Goal: Transaction & Acquisition: Purchase product/service

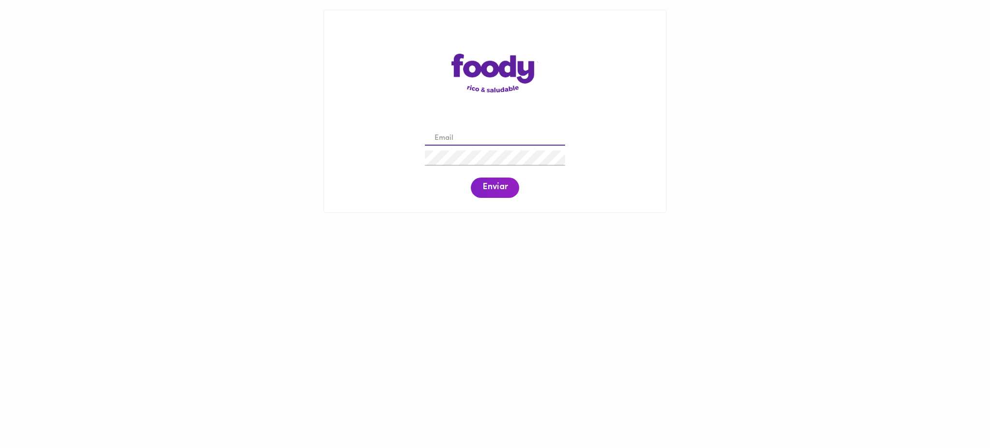
click at [503, 137] on input "email" at bounding box center [495, 138] width 140 height 15
paste input "juan.pinto@todoscomemos.com"
type input "juan.pinto@todoscomemos.com"
click at [499, 188] on span "Enviar" at bounding box center [495, 187] width 25 height 11
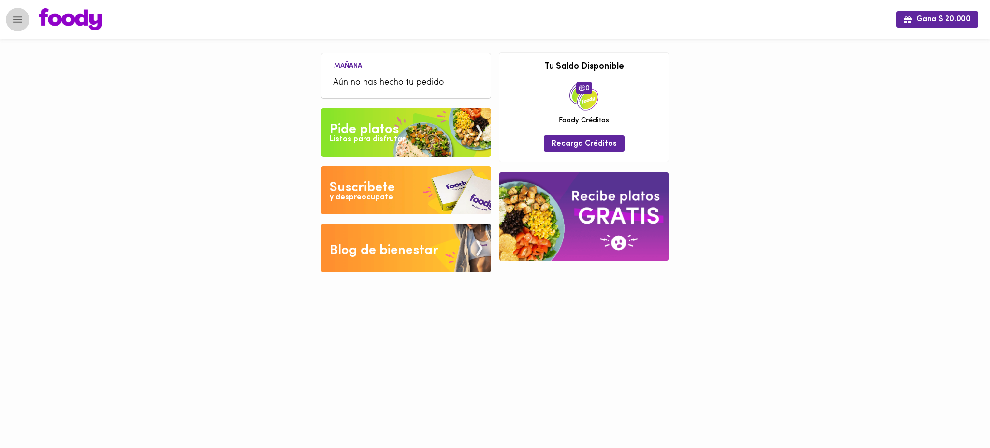
click at [14, 21] on icon "Menu" at bounding box center [18, 20] width 12 height 12
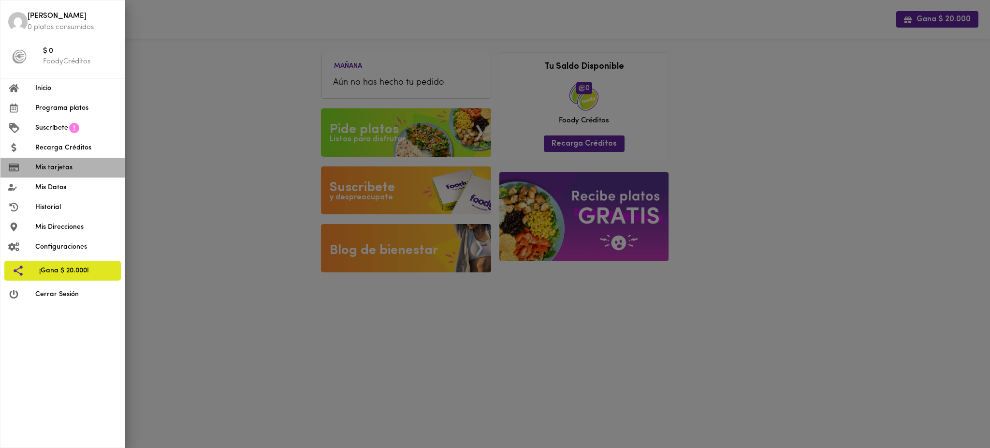
click at [59, 175] on li "Mis tarjetas" at bounding box center [62, 168] width 124 height 20
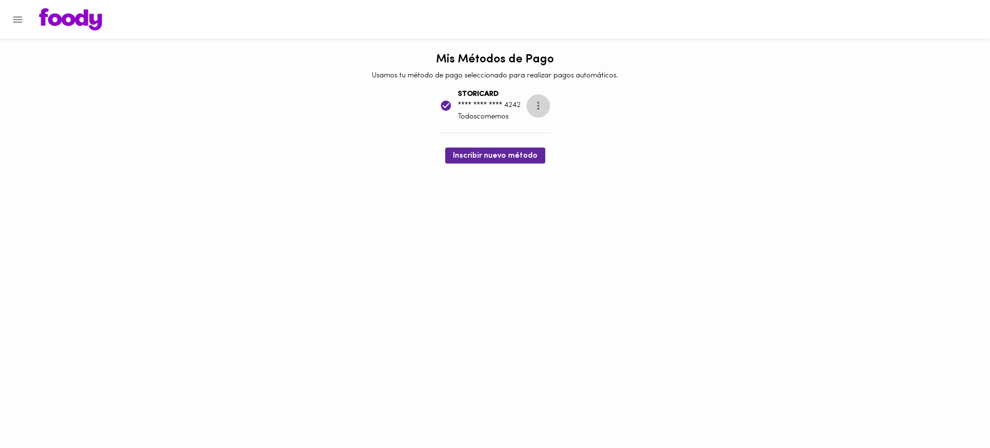
click at [541, 105] on icon "more" at bounding box center [538, 106] width 12 height 12
click at [646, 139] on div at bounding box center [495, 224] width 990 height 448
click at [544, 105] on icon "more" at bounding box center [538, 106] width 12 height 12
click at [19, 17] on div at bounding box center [495, 224] width 990 height 448
click at [19, 17] on icon "Menu" at bounding box center [18, 20] width 12 height 12
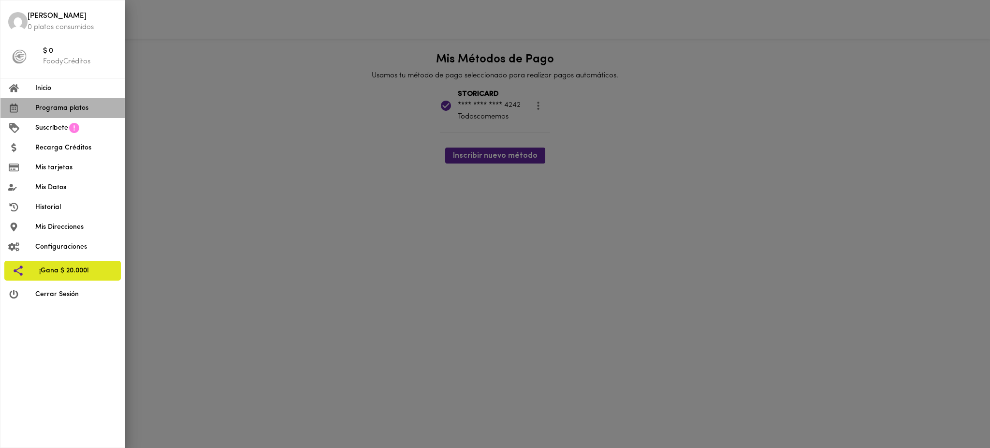
click at [74, 111] on span "Programa platos" at bounding box center [76, 108] width 82 height 10
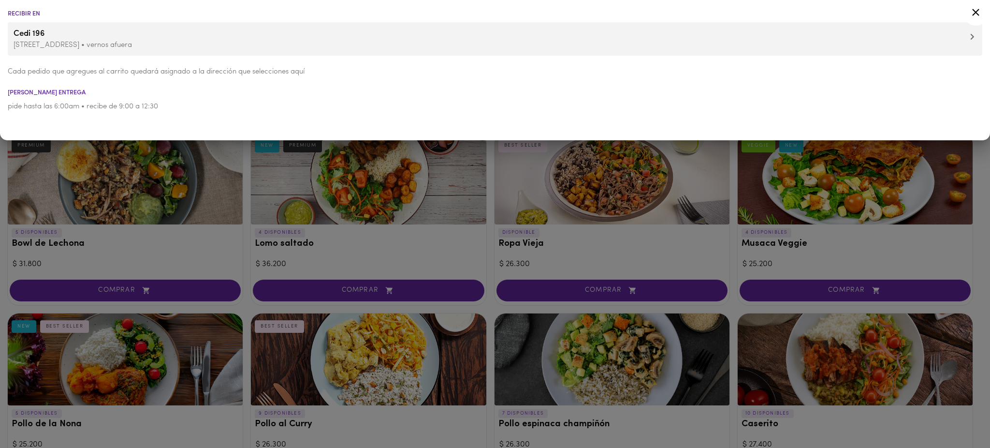
click at [434, 299] on div at bounding box center [495, 224] width 990 height 448
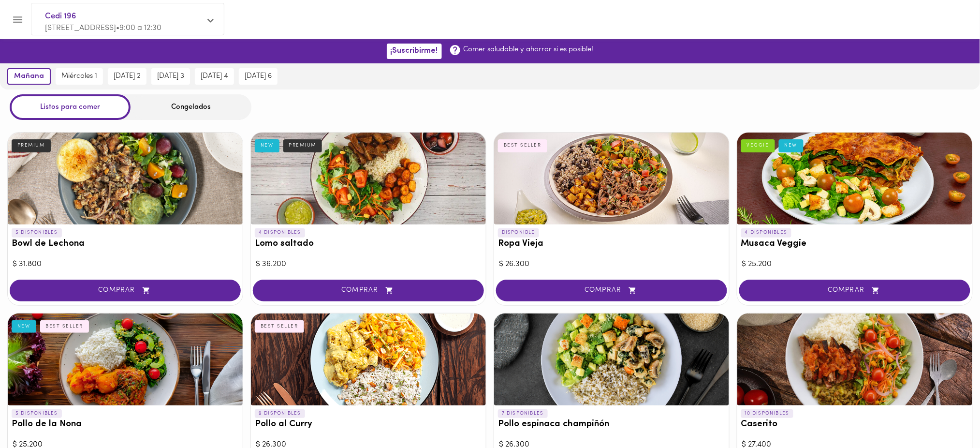
click at [183, 105] on div "Congelados" at bounding box center [191, 107] width 121 height 26
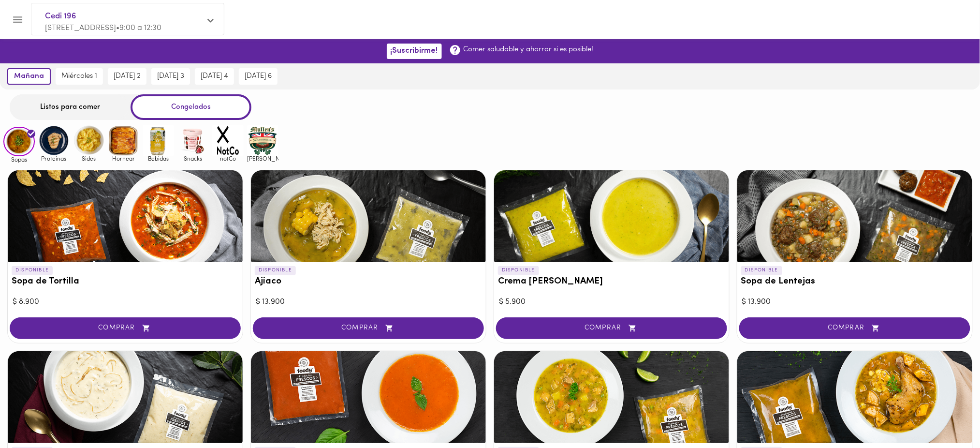
click at [47, 130] on img at bounding box center [53, 140] width 31 height 31
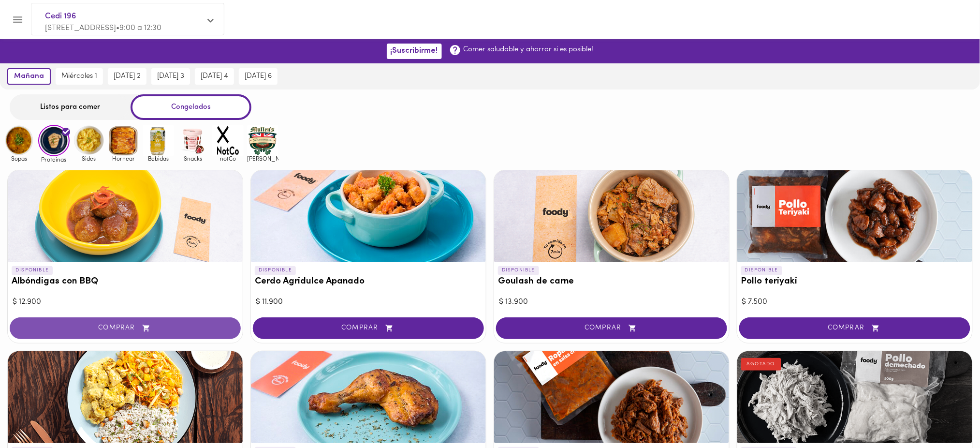
click at [170, 331] on span "COMPRAR" at bounding box center [125, 328] width 207 height 8
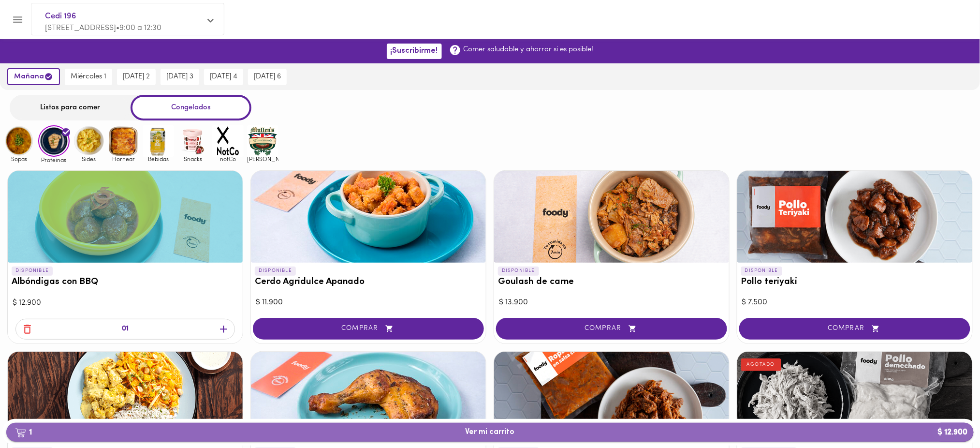
click at [483, 431] on span "1 Ver mi carrito $ 12.900" at bounding box center [490, 431] width 49 height 9
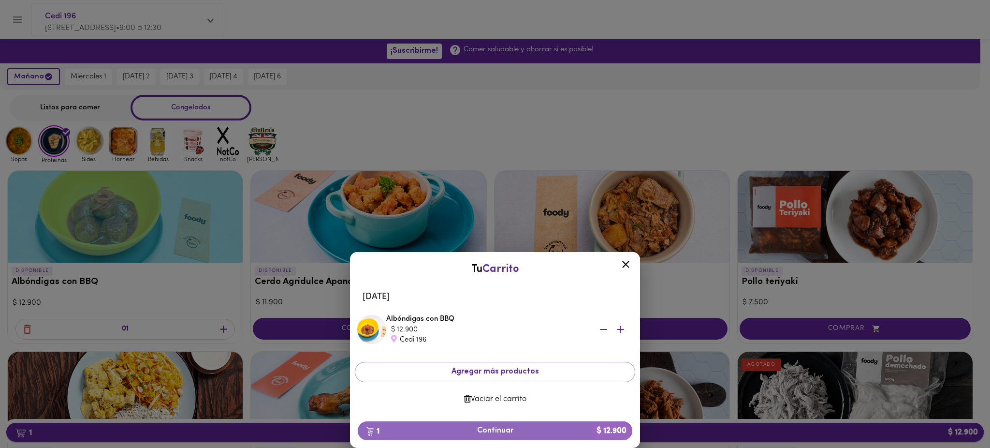
click at [483, 431] on span "1 Continuar $ 12.900" at bounding box center [495, 430] width 259 height 9
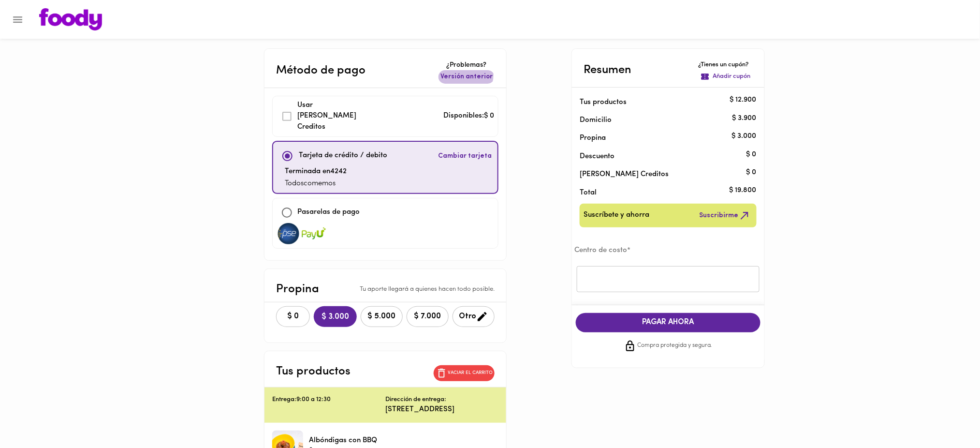
click at [465, 75] on span "Versión anterior" at bounding box center [467, 77] width 52 height 10
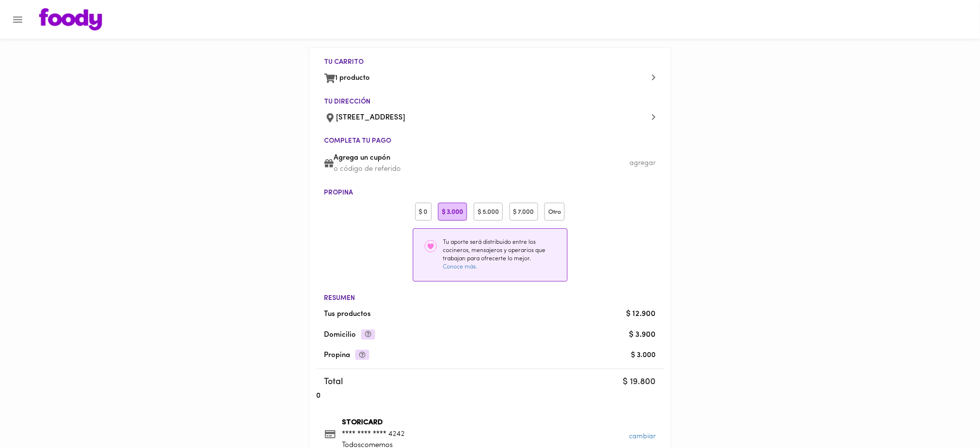
click at [422, 209] on div "$ 0" at bounding box center [423, 212] width 16 height 18
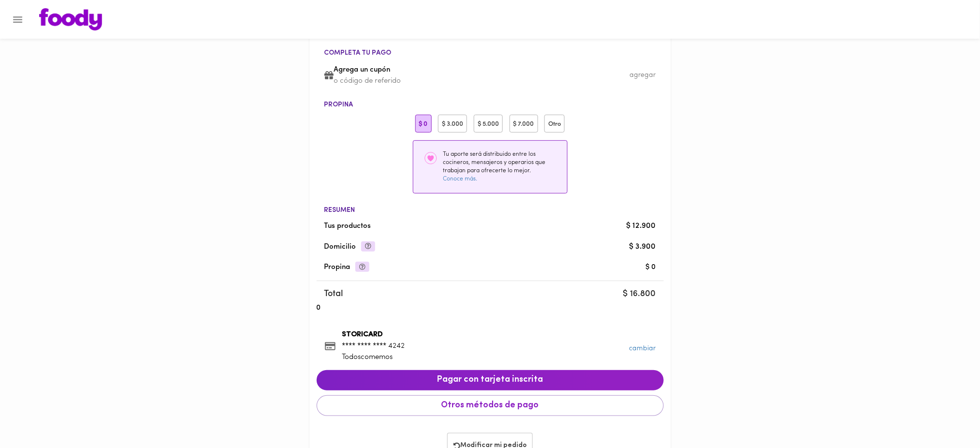
scroll to position [126, 0]
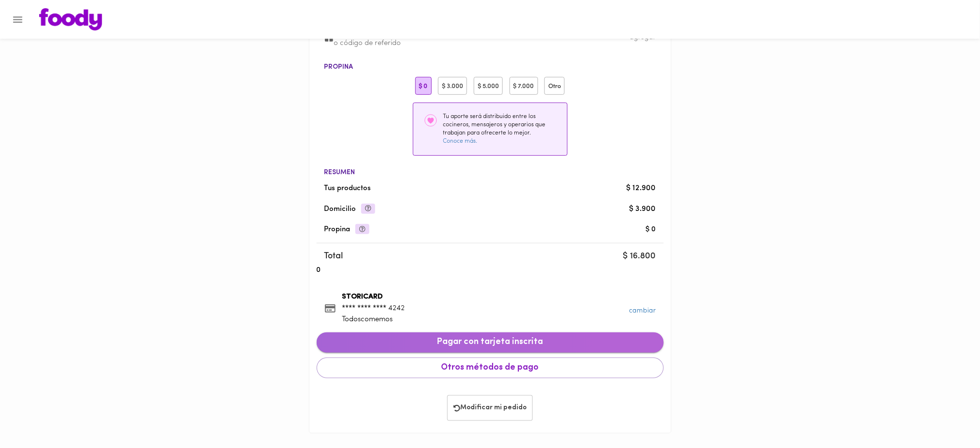
click at [500, 344] on span "Pagar con tarjeta inscrita" at bounding box center [490, 342] width 332 height 11
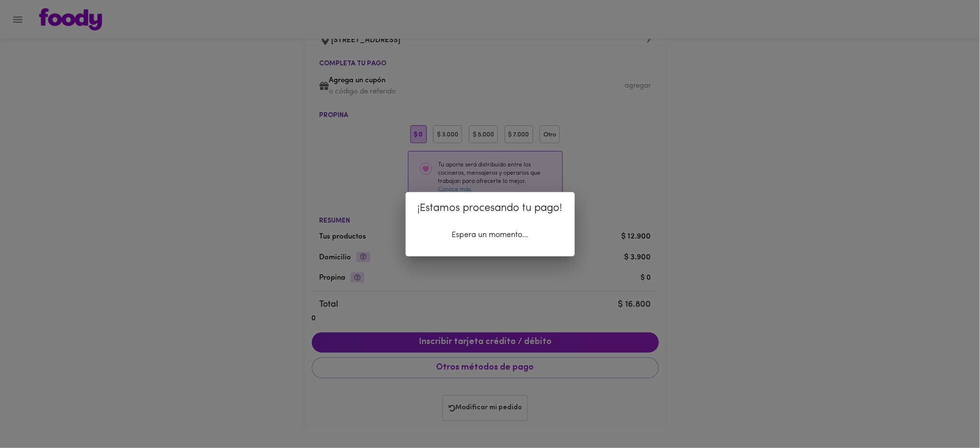
scroll to position [77, 0]
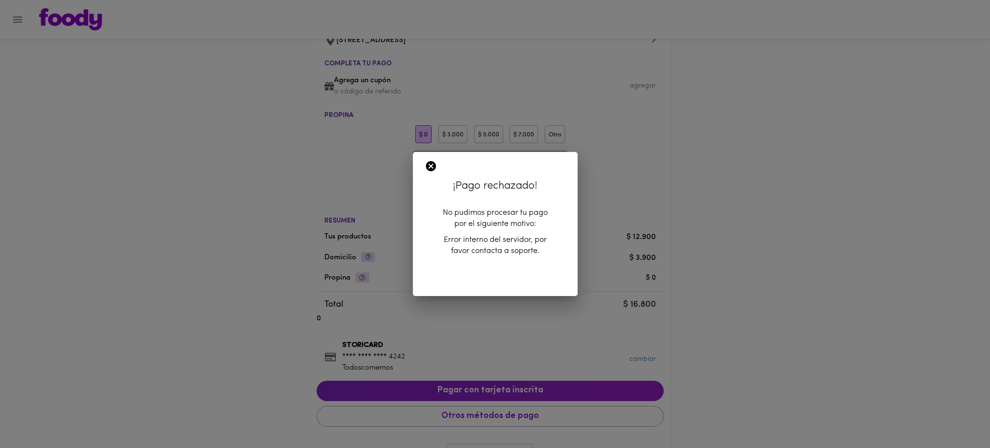
click at [429, 167] on icon at bounding box center [431, 166] width 12 height 12
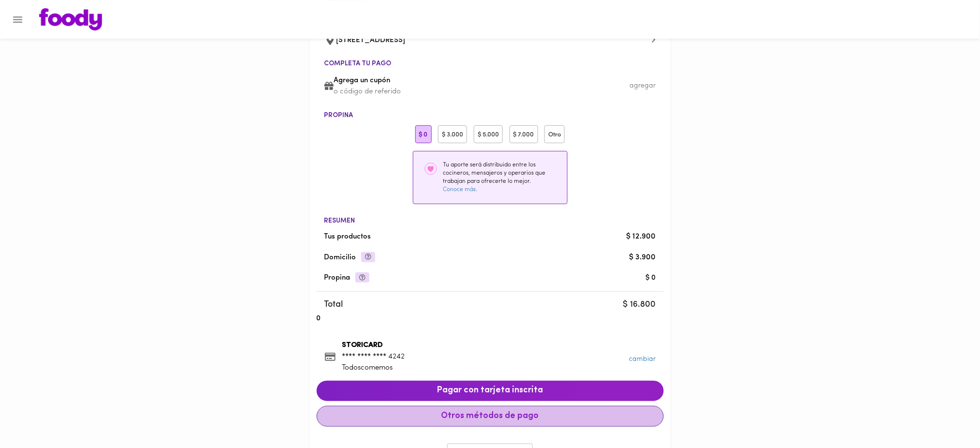
click at [515, 409] on button "Otros métodos de pago" at bounding box center [490, 416] width 347 height 21
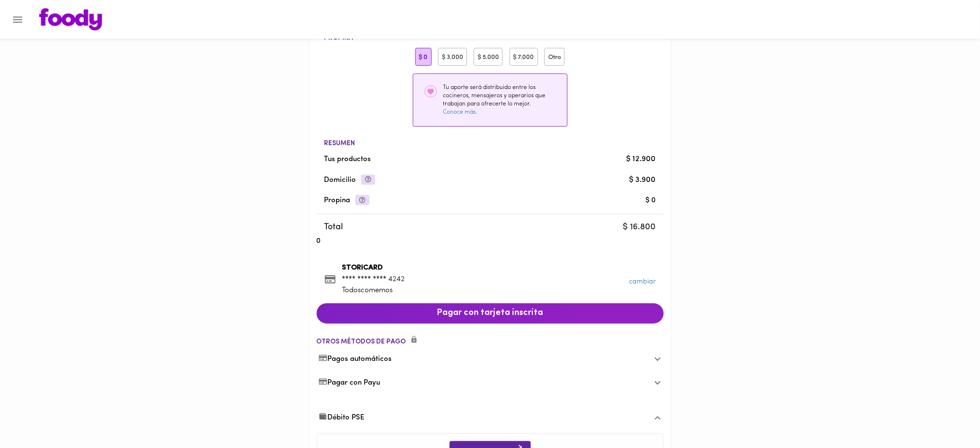
scroll to position [241, 0]
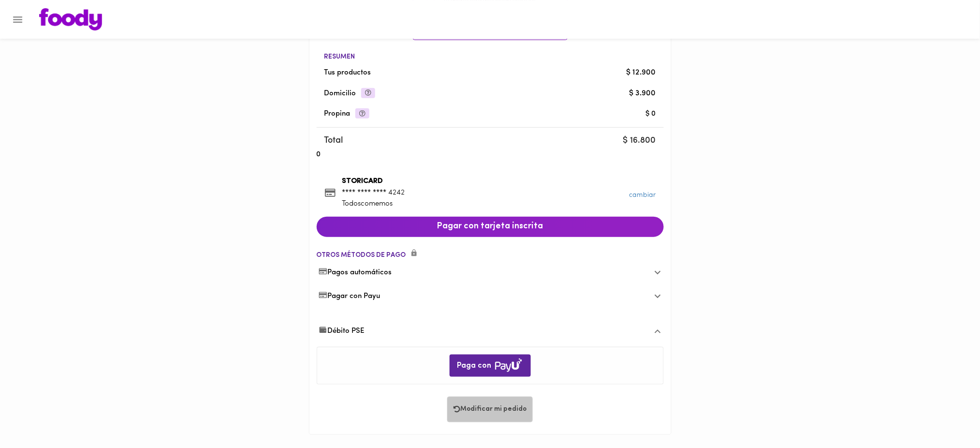
click at [484, 410] on span "Modificar mi pedido" at bounding box center [490, 409] width 73 height 8
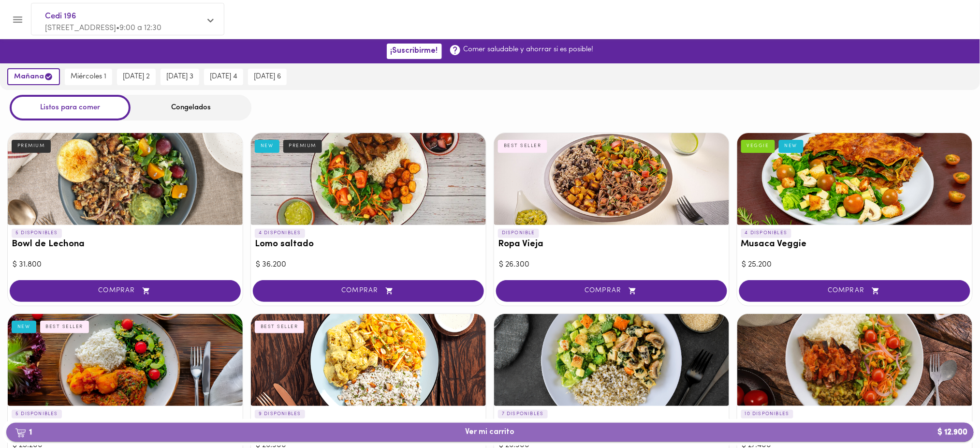
click at [497, 434] on span "1 Ver mi carrito $ 12.900" at bounding box center [490, 431] width 49 height 9
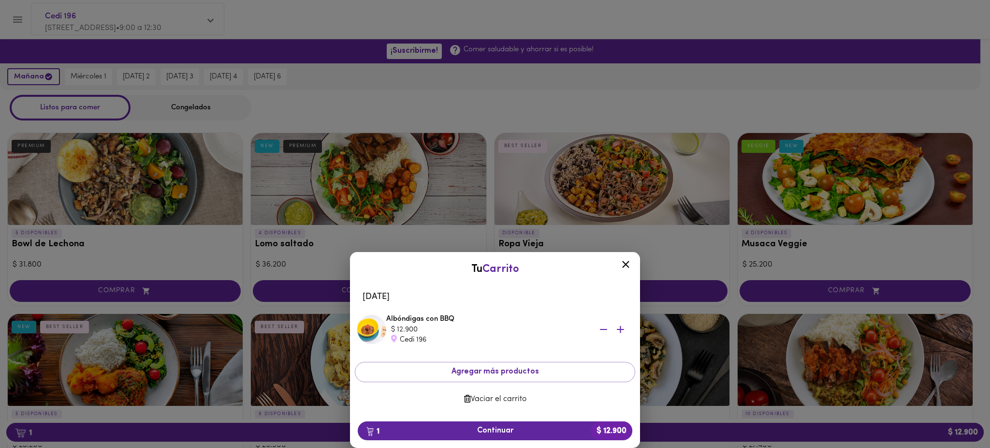
click at [494, 400] on span "Vaciar el carrito" at bounding box center [495, 399] width 265 height 9
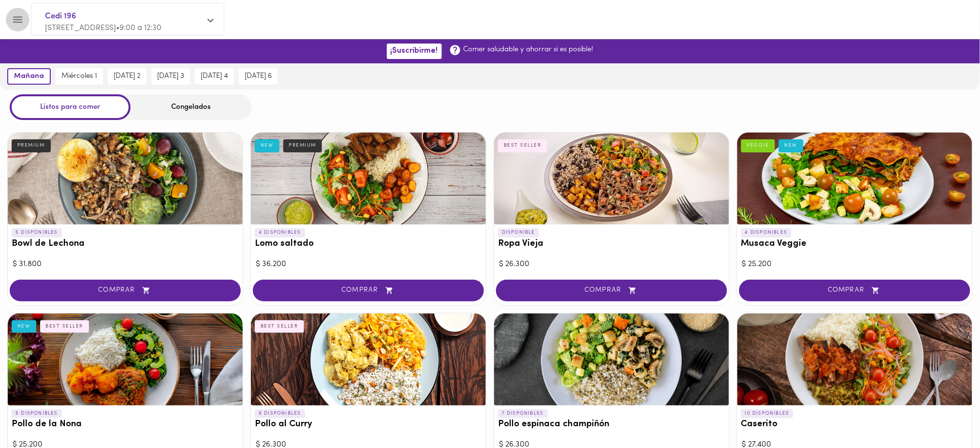
click at [21, 21] on icon "Menu" at bounding box center [17, 19] width 9 height 6
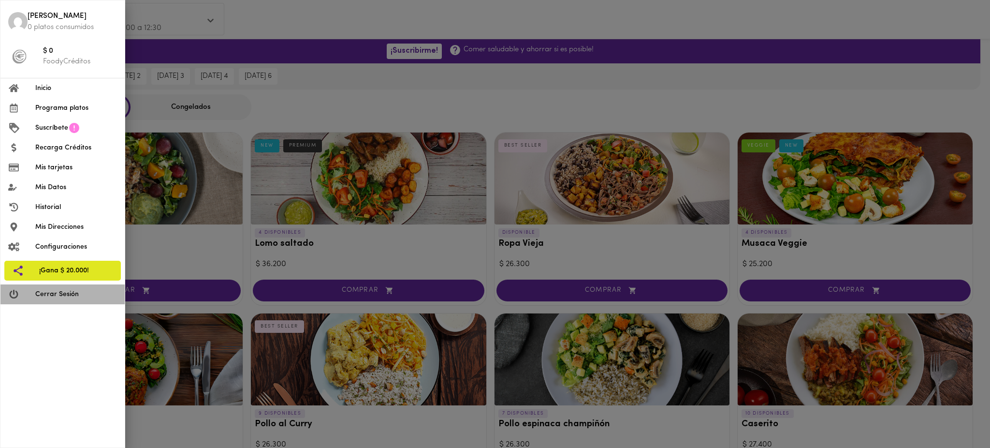
click at [72, 296] on span "Cerrar Sesión" at bounding box center [76, 294] width 82 height 10
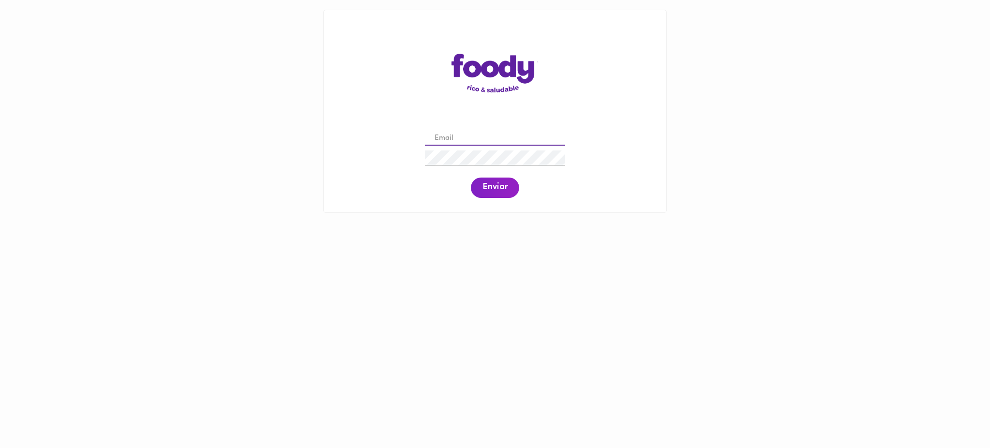
click at [508, 133] on input "email" at bounding box center [495, 138] width 140 height 15
paste input "Pablo.Faccini@storicard.com"
click at [495, 191] on span "Enviar" at bounding box center [495, 187] width 25 height 11
click at [460, 135] on input "Pablo.Faccini@storicard.com" at bounding box center [495, 138] width 140 height 15
type input "pablo.faccini@storicard.com"
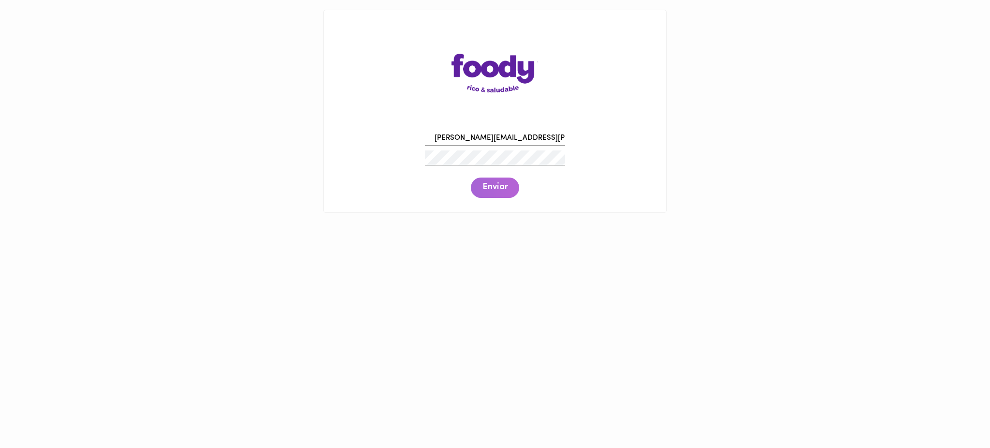
click at [493, 196] on button "Enviar" at bounding box center [495, 187] width 48 height 20
